Goal: Check status

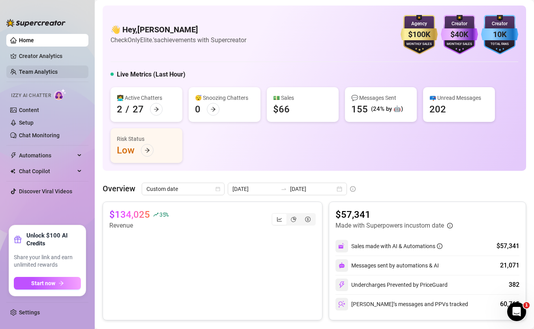
click at [58, 69] on link "Team Analytics" at bounding box center [38, 72] width 39 height 6
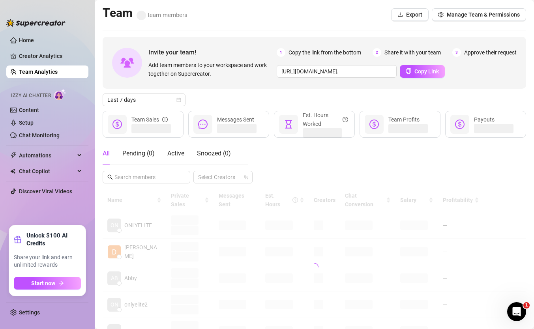
scroll to position [11, 0]
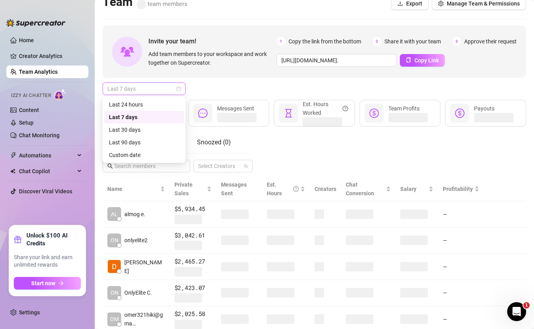
click at [163, 88] on span "Last 7 days" at bounding box center [143, 89] width 73 height 12
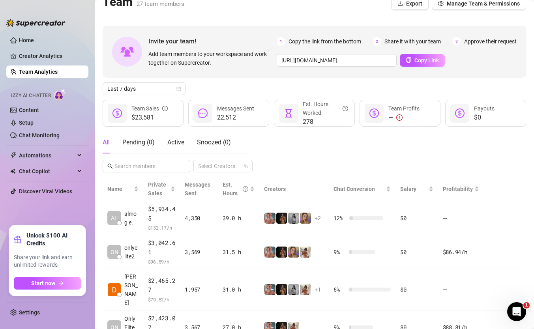
click at [266, 145] on div "All Pending ( 0 ) Active Snoozed ( 0 ) Select Creators" at bounding box center [314, 151] width 423 height 41
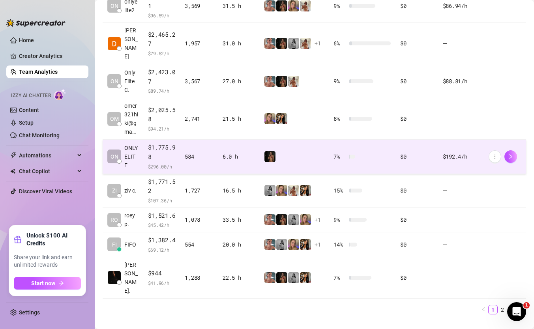
scroll to position [265, 0]
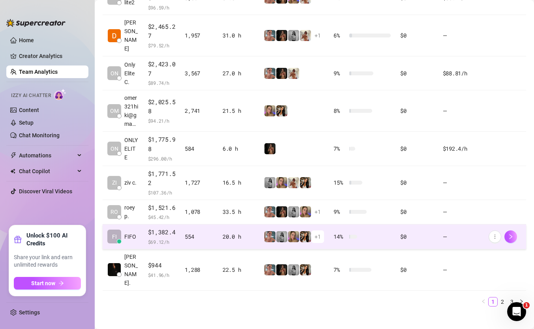
click at [192, 240] on div "554" at bounding box center [199, 236] width 28 height 9
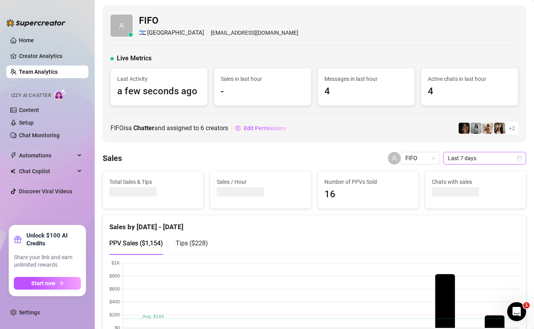
click at [495, 157] on span "Last 7 days" at bounding box center [484, 158] width 73 height 12
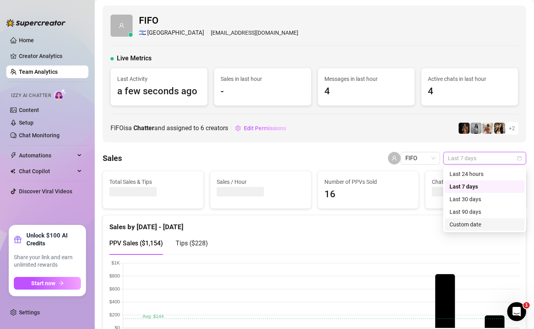
click at [473, 224] on div "Custom date" at bounding box center [484, 224] width 70 height 9
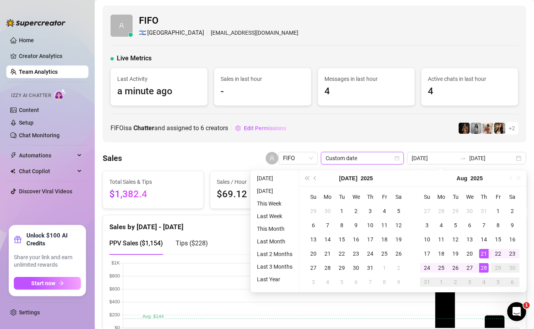
type input "[DATE]"
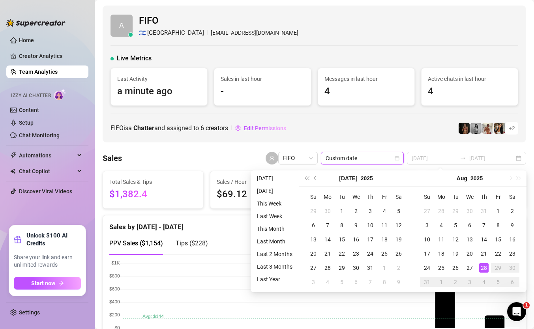
type input "[DATE]"
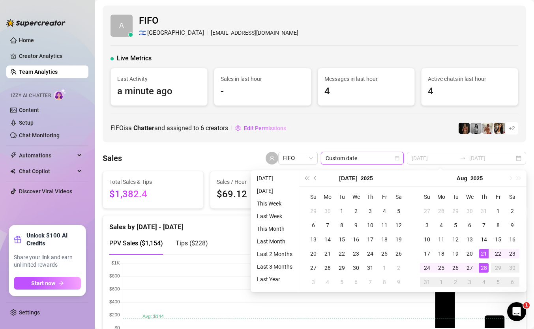
type input "[DATE]"
click at [467, 267] on div "27" at bounding box center [469, 267] width 9 height 9
click at [484, 266] on div "28" at bounding box center [483, 267] width 9 height 9
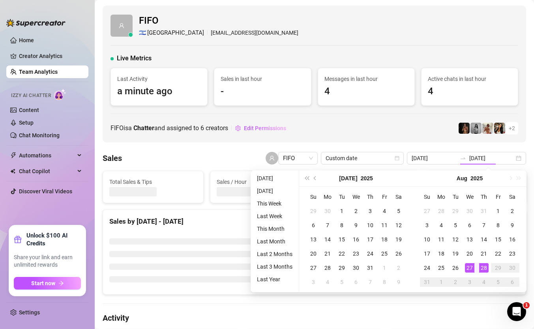
type input "[DATE]"
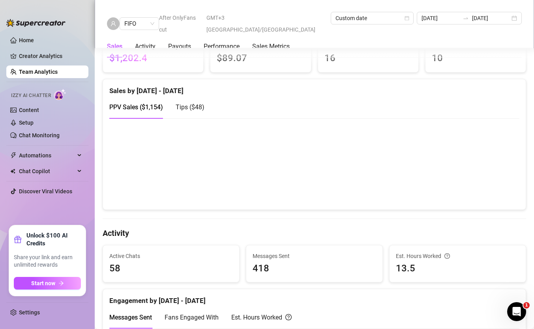
scroll to position [161, 0]
